Goal: Task Accomplishment & Management: Use online tool/utility

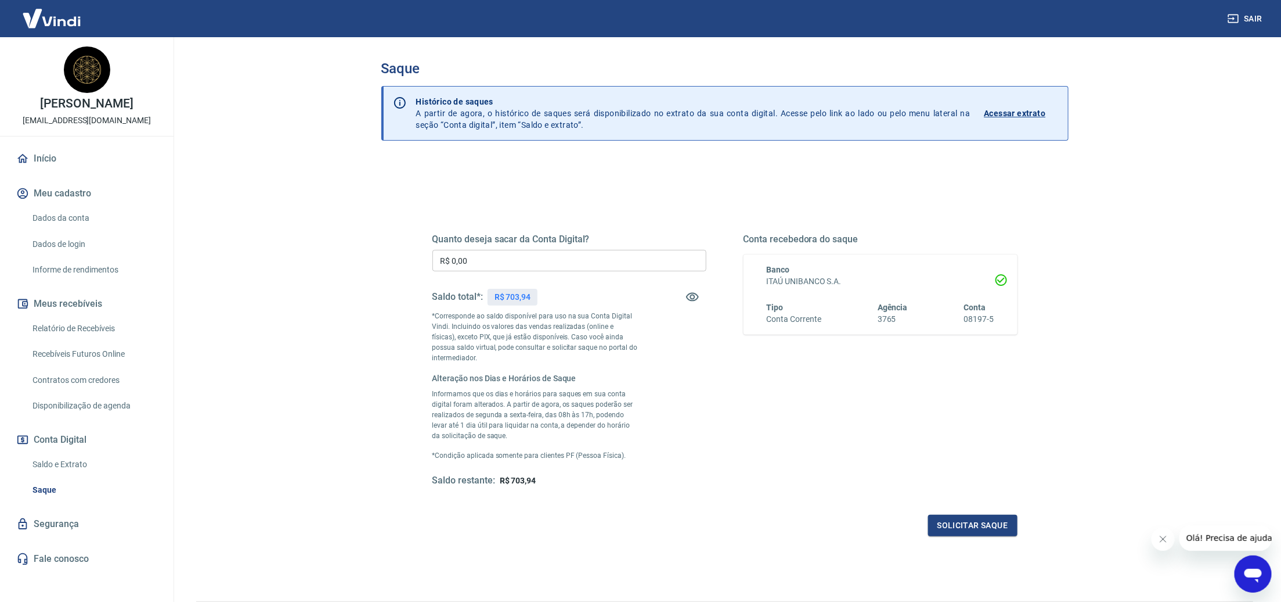
click at [474, 263] on input "R$ 0,00" at bounding box center [570, 260] width 274 height 21
type input "R$ 500,00"
click at [964, 517] on button "Solicitar saque" at bounding box center [972, 524] width 89 height 21
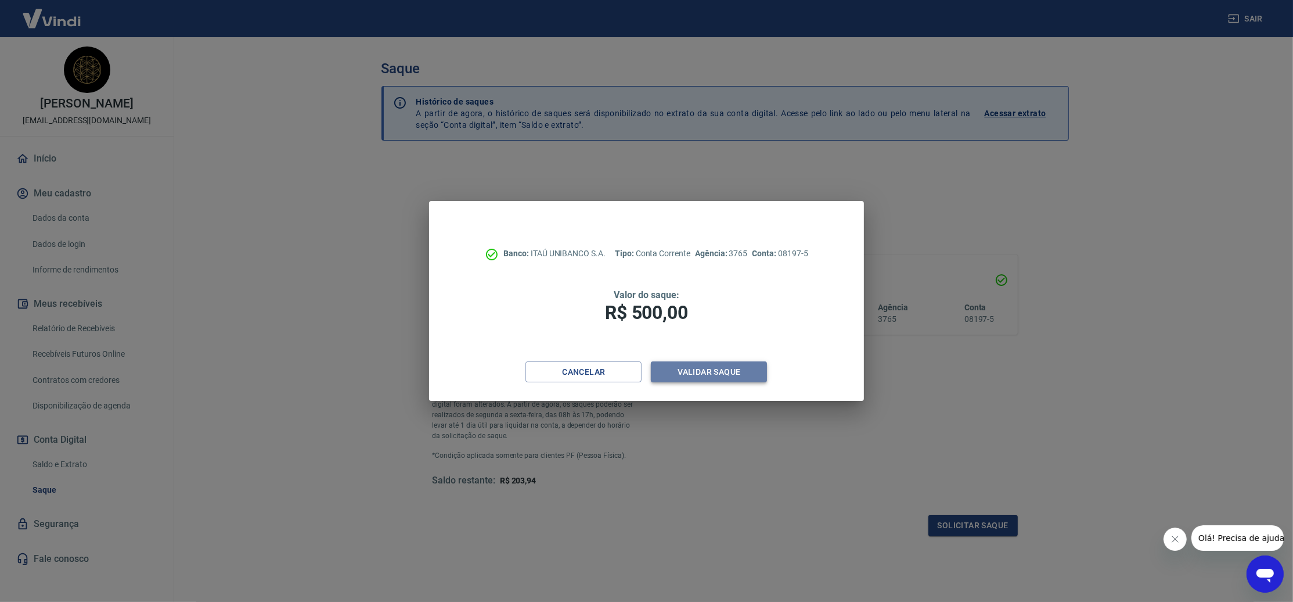
click at [672, 376] on button "Validar saque" at bounding box center [709, 371] width 116 height 21
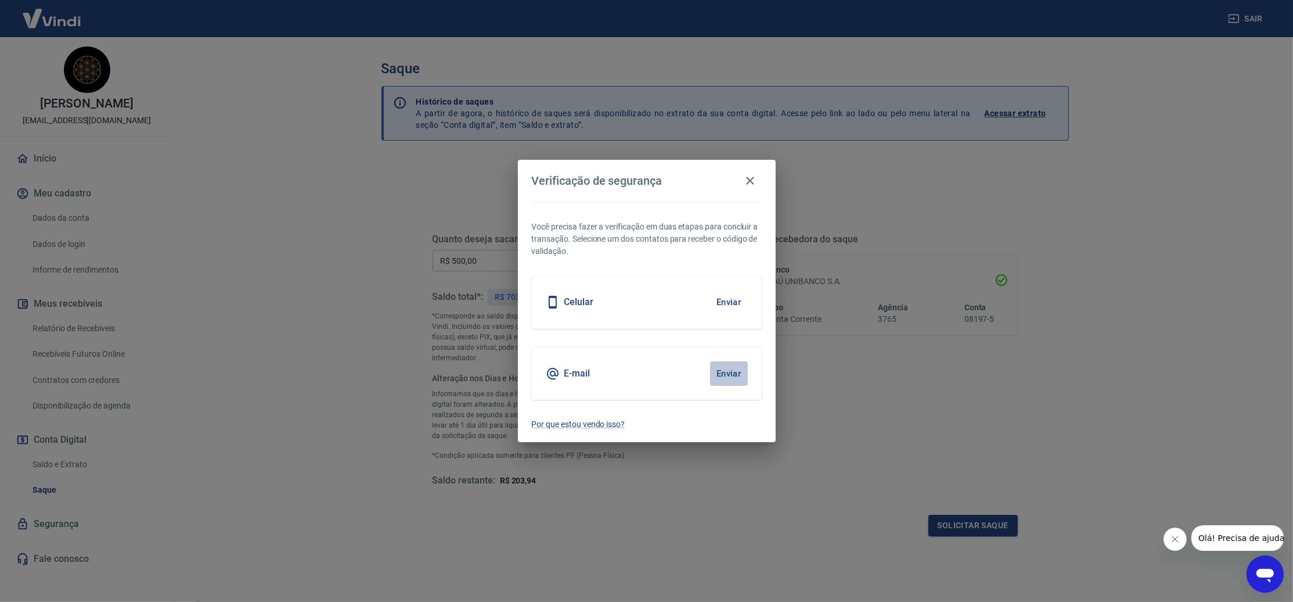
click at [732, 373] on button "Enviar" at bounding box center [729, 373] width 38 height 24
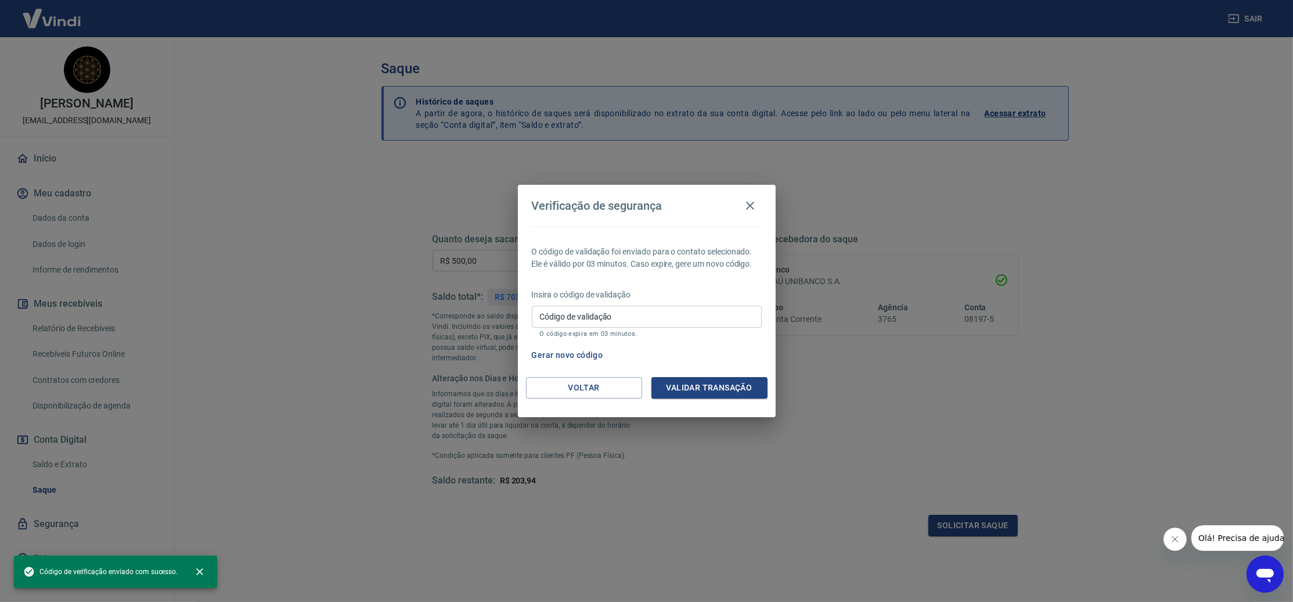
click at [686, 318] on input "Código de validação" at bounding box center [647, 315] width 230 height 21
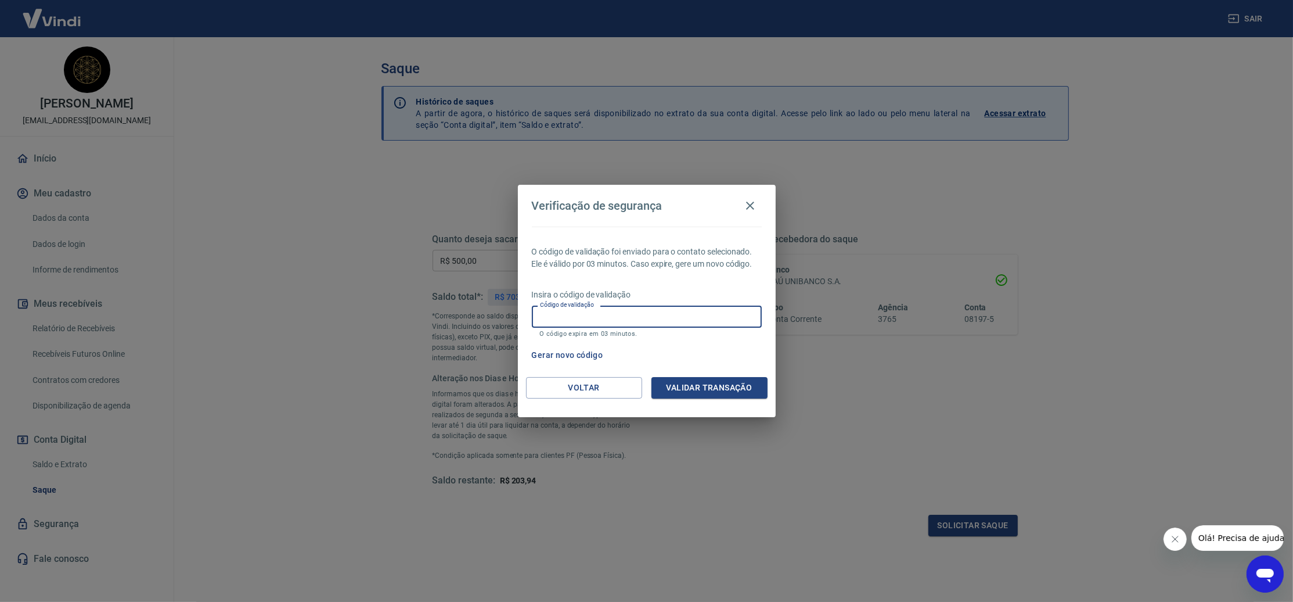
paste input "553967"
type input "553967"
click at [723, 393] on button "Validar transação" at bounding box center [709, 387] width 116 height 21
